Goal: Task Accomplishment & Management: Manage account settings

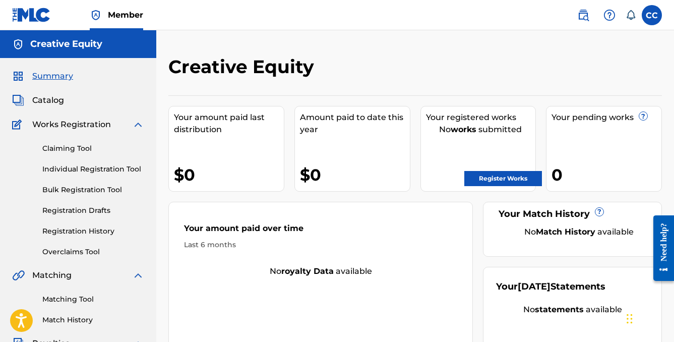
click at [654, 17] on label at bounding box center [651, 15] width 20 height 20
click at [652, 15] on input "CC [PERSON_NAME] [EMAIL_ADDRESS][DOMAIN_NAME] Notification Preferences Profile …" at bounding box center [652, 15] width 0 height 0
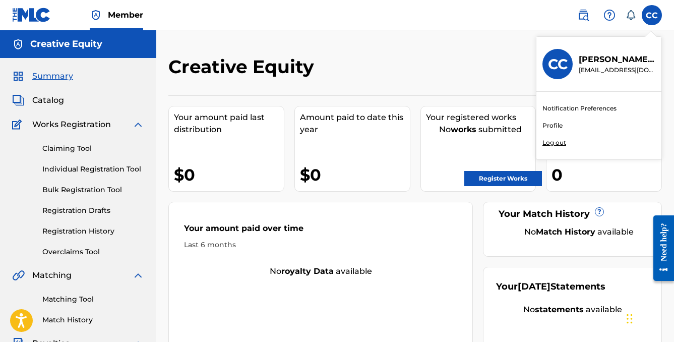
click at [556, 141] on p "Log out" at bounding box center [554, 142] width 24 height 9
click at [652, 15] on input "CC [PERSON_NAME] [EMAIL_ADDRESS][DOMAIN_NAME] Notification Preferences Profile …" at bounding box center [652, 15] width 0 height 0
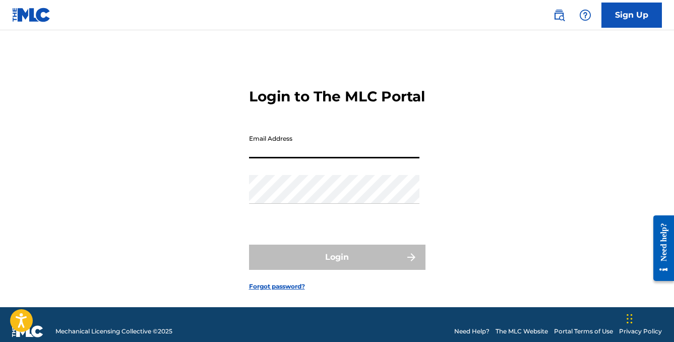
type input "[EMAIL_ADDRESS][DOMAIN_NAME]"
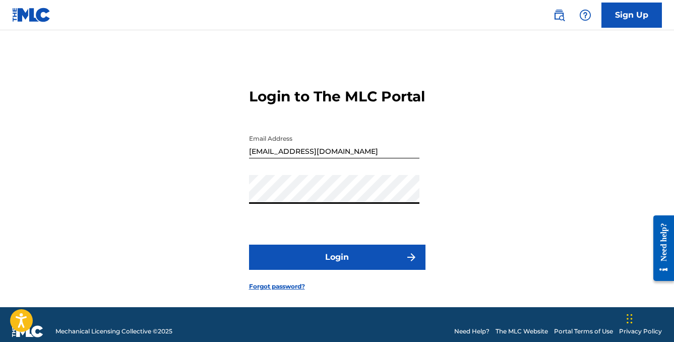
click at [325, 270] on button "Login" at bounding box center [337, 256] width 176 height 25
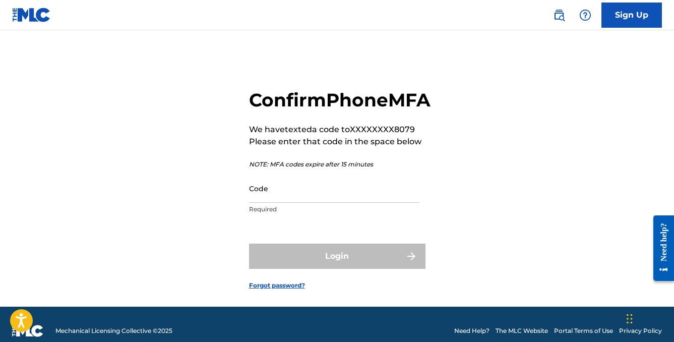
click at [316, 203] on input "Code" at bounding box center [334, 188] width 170 height 29
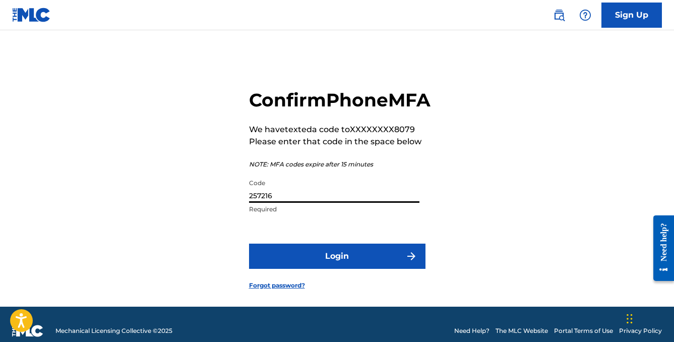
type input "257216"
click at [324, 292] on form "Confirm Phone MFA We have texted a code to XXXXXXXX8079 Please enter that code …" at bounding box center [337, 180] width 176 height 251
click at [316, 269] on button "Login" at bounding box center [337, 255] width 176 height 25
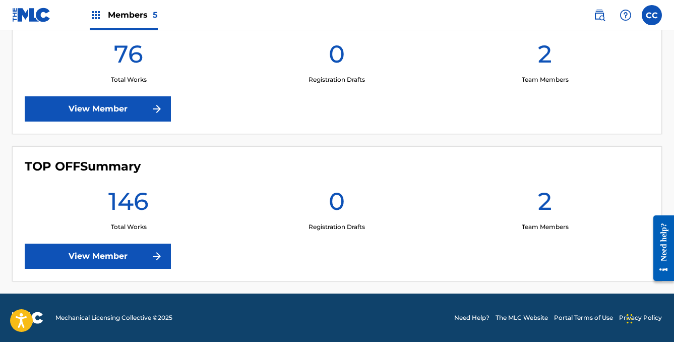
scroll to position [763, 0]
click at [78, 256] on link "View Member" at bounding box center [98, 255] width 146 height 25
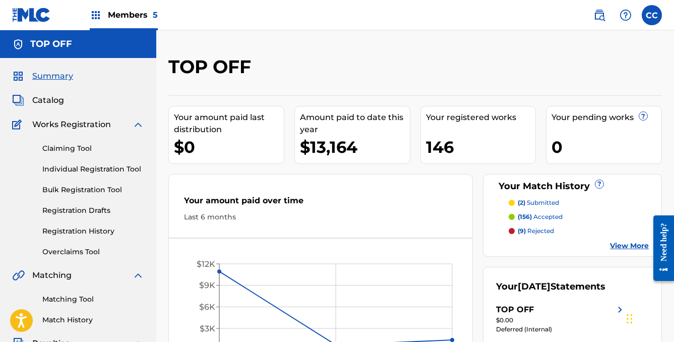
click at [57, 146] on link "Claiming Tool" at bounding box center [93, 148] width 102 height 11
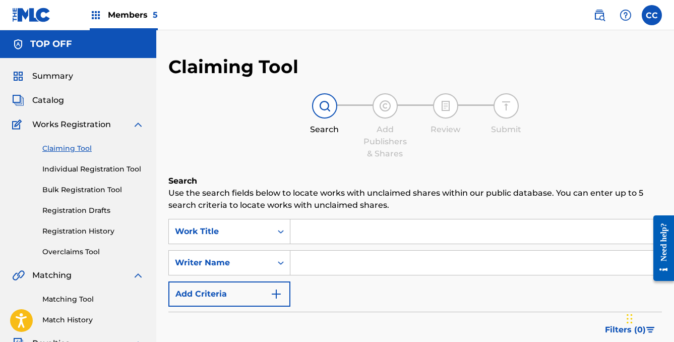
click at [54, 101] on span "Catalog" at bounding box center [48, 100] width 32 height 12
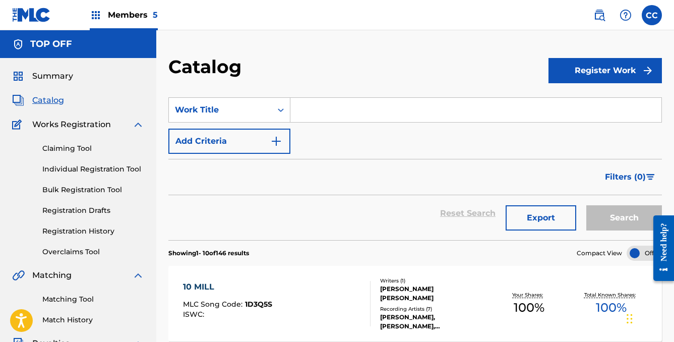
click at [60, 231] on link "Registration History" at bounding box center [93, 231] width 102 height 11
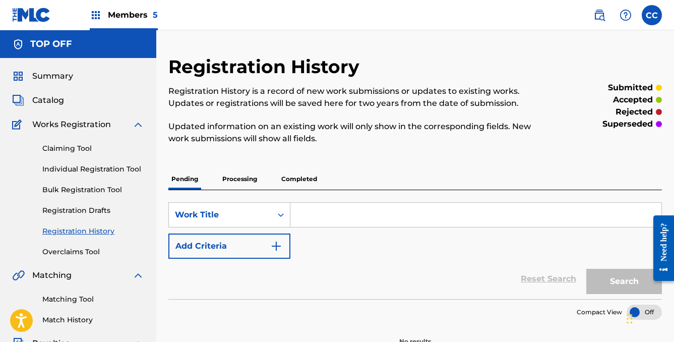
click at [235, 178] on p "Processing" at bounding box center [239, 178] width 41 height 21
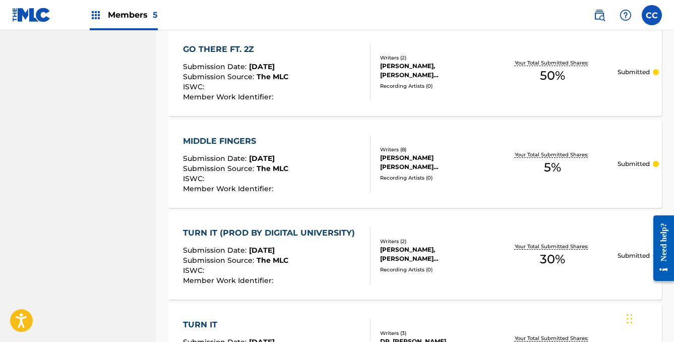
scroll to position [869, 0]
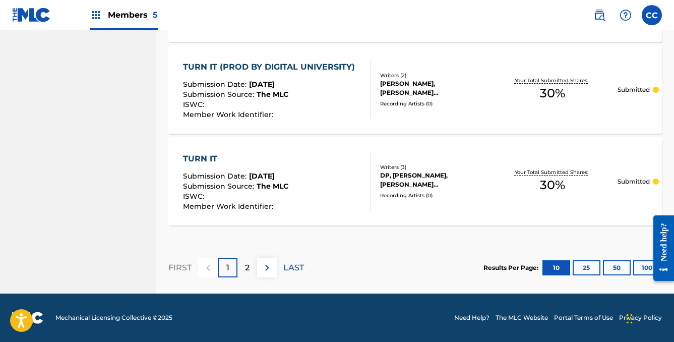
click at [248, 269] on p "2" at bounding box center [247, 268] width 5 height 12
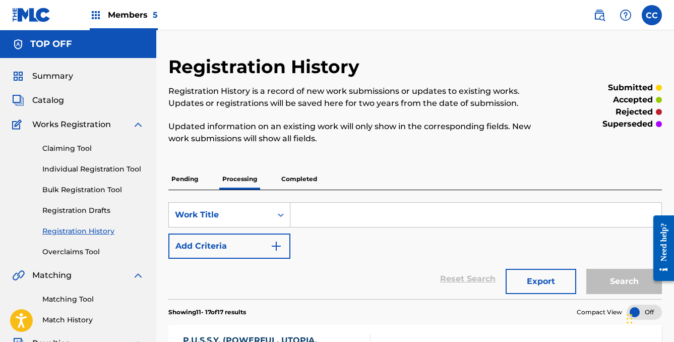
scroll to position [0, 0]
click at [298, 177] on p "Completed" at bounding box center [299, 178] width 42 height 21
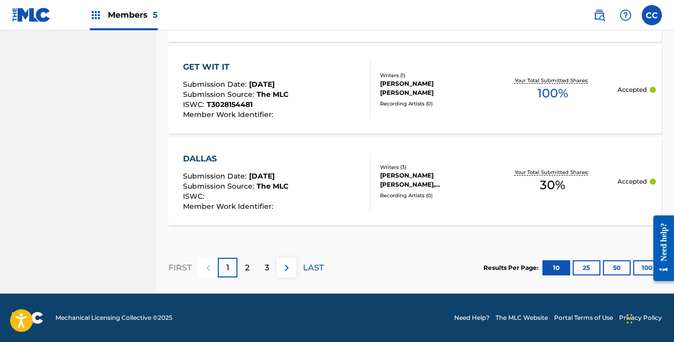
scroll to position [1054, 0]
click at [204, 154] on div "DALLAS" at bounding box center [235, 159] width 105 height 12
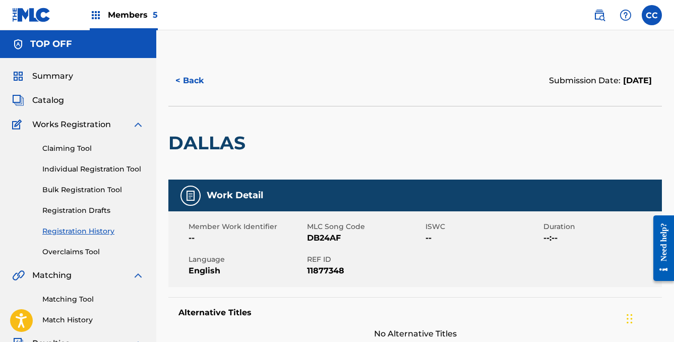
click at [187, 82] on button "< Back" at bounding box center [198, 80] width 60 height 25
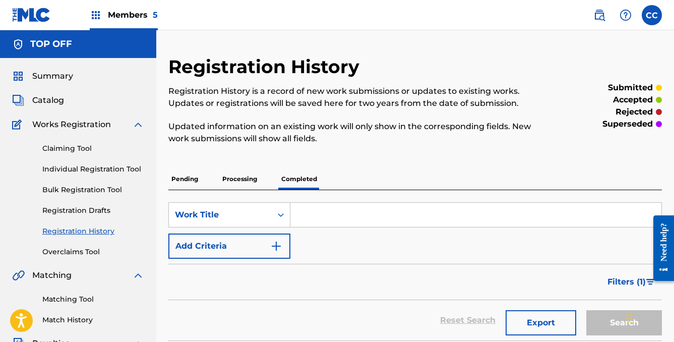
scroll to position [283, 0]
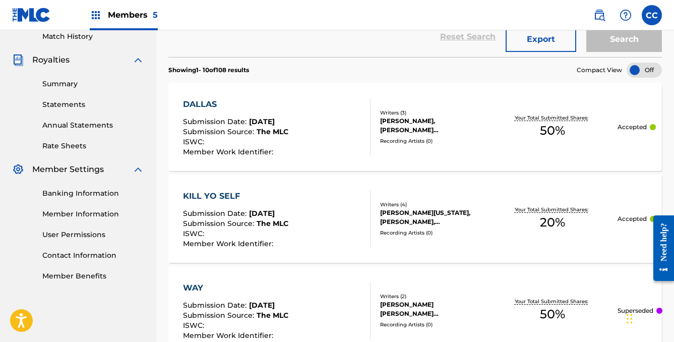
click at [197, 100] on div "DALLAS" at bounding box center [235, 104] width 105 height 12
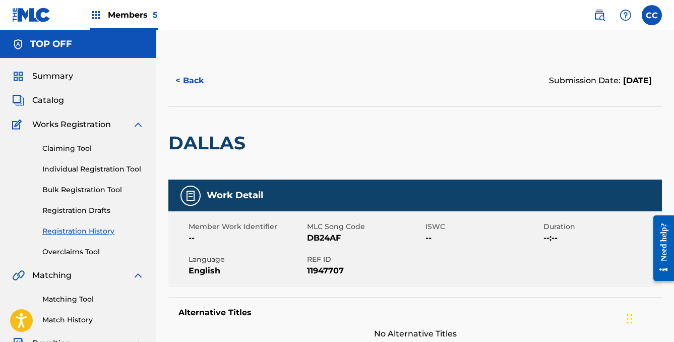
click at [47, 99] on span "Catalog" at bounding box center [48, 100] width 32 height 12
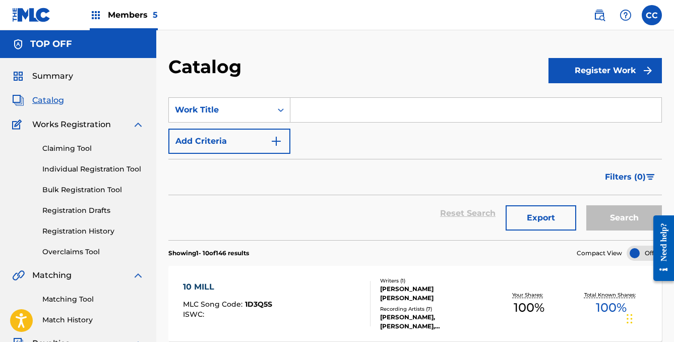
click at [313, 109] on input "Search Form" at bounding box center [475, 110] width 371 height 24
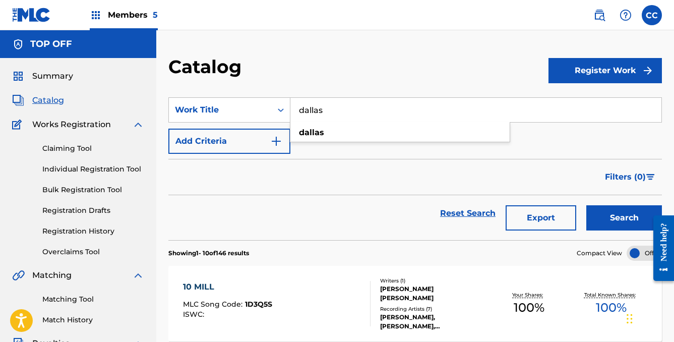
type input "dallas"
click at [624, 218] on button "Search" at bounding box center [624, 217] width 76 height 25
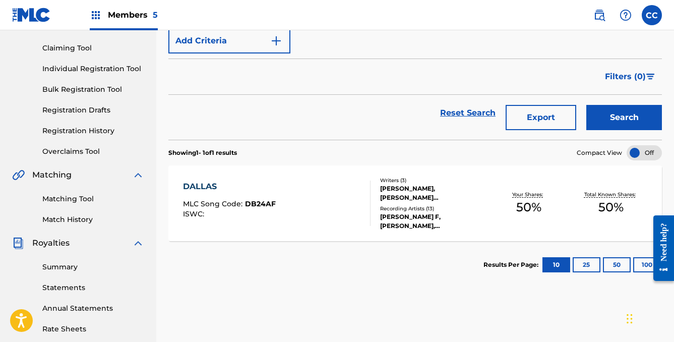
scroll to position [104, 0]
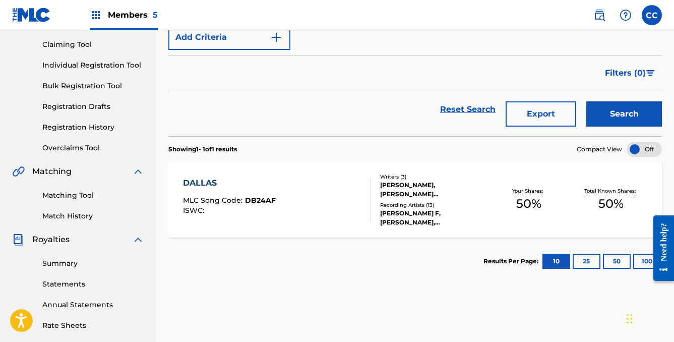
click at [190, 179] on div "DALLAS" at bounding box center [229, 183] width 93 height 12
